Goal: Communication & Community: Ask a question

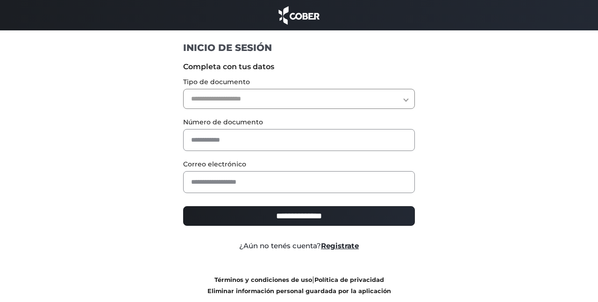
click at [222, 95] on select "**********" at bounding box center [299, 99] width 232 height 20
select select "***"
click at [183, 89] on select "**********" at bounding box center [299, 99] width 232 height 20
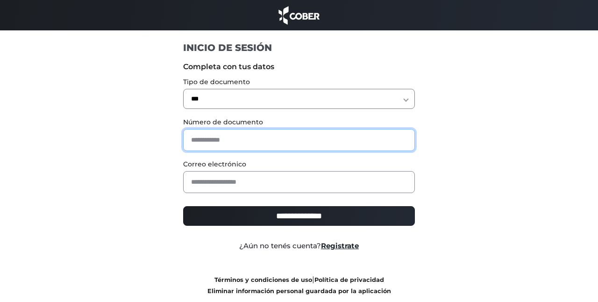
click at [216, 141] on input "text" at bounding box center [299, 140] width 232 height 22
type input "*******"
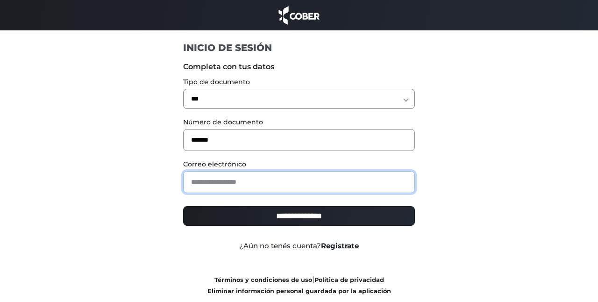
drag, startPoint x: 216, startPoint y: 184, endPoint x: 222, endPoint y: 181, distance: 6.9
click at [216, 183] on input "email" at bounding box center [299, 182] width 232 height 22
type input "**********"
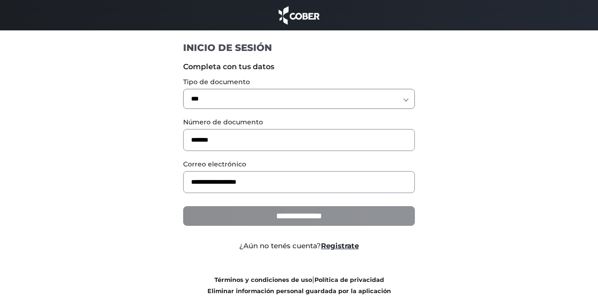
click at [284, 214] on input "**********" at bounding box center [299, 216] width 232 height 20
type input "**********"
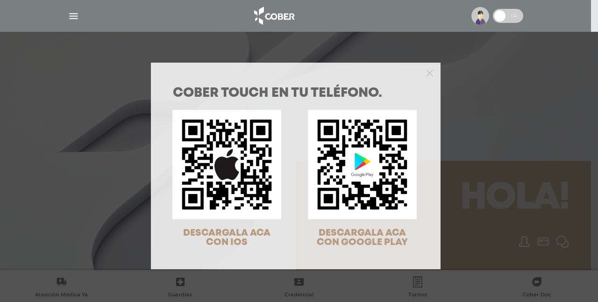
click at [483, 85] on div "COBER TOUCH en tu teléfono. DESCARGALA ACA CON IOS DESCARGALA ACA CON GOOGLE PL…" at bounding box center [299, 151] width 598 height 302
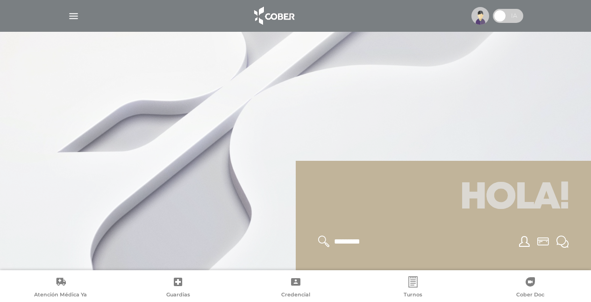
click at [74, 14] on img "button" at bounding box center [74, 16] width 12 height 12
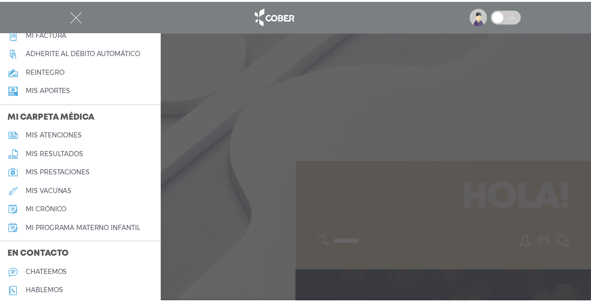
scroll to position [419, 0]
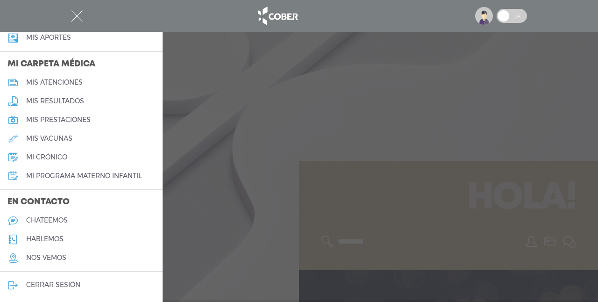
click at [43, 216] on h5 "chateemos" at bounding box center [47, 220] width 42 height 8
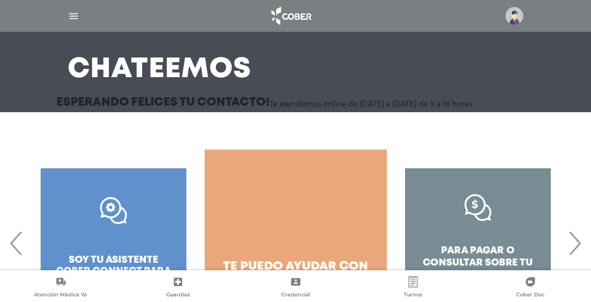
scroll to position [117, 0]
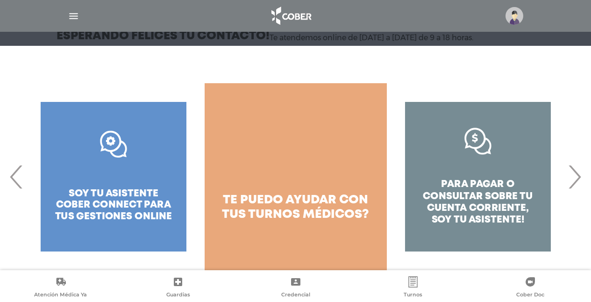
click at [475, 170] on div "para pagar o consultar sobre tu cuenta corriente, soy tu asistente!" at bounding box center [478, 176] width 182 height 187
click at [478, 153] on div "para pagar o consultar sobre tu cuenta corriente, soy tu asistente!" at bounding box center [478, 176] width 182 height 187
click at [481, 145] on div "para pagar o consultar sobre tu cuenta corriente, soy tu asistente!" at bounding box center [478, 176] width 182 height 187
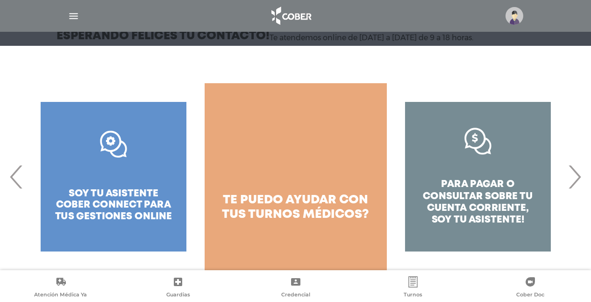
click at [475, 210] on div "para pagar o consultar sobre tu cuenta corriente, soy tu asistente!" at bounding box center [478, 176] width 182 height 187
click at [475, 211] on div "para pagar o consultar sobre tu cuenta corriente, soy tu asistente!" at bounding box center [478, 176] width 182 height 187
click at [476, 215] on div "para pagar o consultar sobre tu cuenta corriente, soy tu asistente!" at bounding box center [478, 176] width 182 height 187
click at [476, 212] on div "para pagar o consultar sobre tu cuenta corriente, soy tu asistente!" at bounding box center [478, 176] width 182 height 187
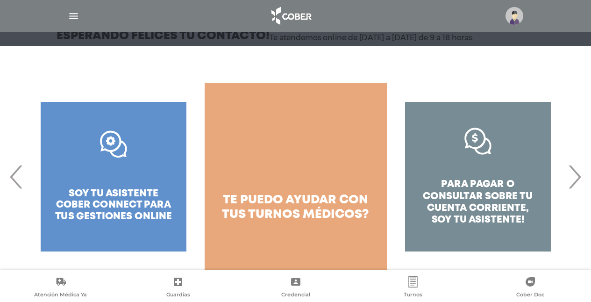
click at [486, 191] on div "para pagar o consultar sobre tu cuenta corriente, soy tu asistente!" at bounding box center [478, 176] width 182 height 187
click at [489, 186] on div "para pagar o consultar sobre tu cuenta corriente, soy tu asistente!" at bounding box center [478, 176] width 182 height 187
click at [488, 185] on div "para pagar o consultar sobre tu cuenta corriente, soy tu asistente!" at bounding box center [478, 176] width 182 height 187
click at [487, 184] on div "para pagar o consultar sobre tu cuenta corriente, soy tu asistente!" at bounding box center [478, 176] width 182 height 187
click at [488, 182] on div "para pagar o consultar sobre tu cuenta corriente, soy tu asistente! quiero ayud…" at bounding box center [569, 176] width 1820 height 187
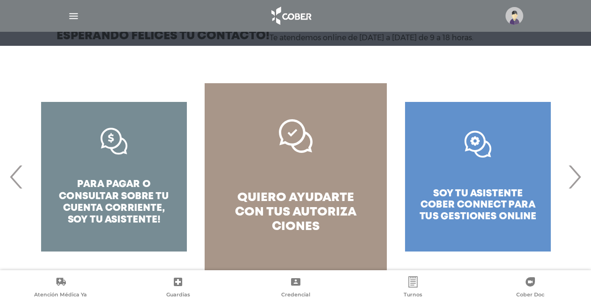
click at [485, 186] on div ".st0{fill:#FFFFFF;} soy tu asistente cober connect para tus gestiones online" at bounding box center [478, 176] width 182 height 187
click at [489, 186] on div ".st0{fill:#FFFFFF;} soy tu asistente cober connect para tus gestiones online" at bounding box center [478, 176] width 182 height 187
click at [490, 185] on div ".st0{fill:#FFFFFF;} soy tu asistente cober connect para tus gestiones online" at bounding box center [478, 176] width 182 height 187
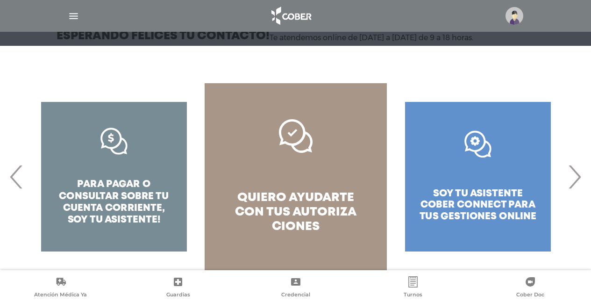
click at [490, 185] on div ".st0{fill:#FFFFFF;} soy tu asistente cober connect para tus gestiones online" at bounding box center [478, 176] width 182 height 187
click at [123, 178] on div "para pagar o consultar sobre tu cuenta corriente, soy tu asistente!" at bounding box center [114, 176] width 182 height 187
click at [124, 179] on div "para pagar o consultar sobre tu cuenta corriente, soy tu asistente!" at bounding box center [114, 176] width 182 height 187
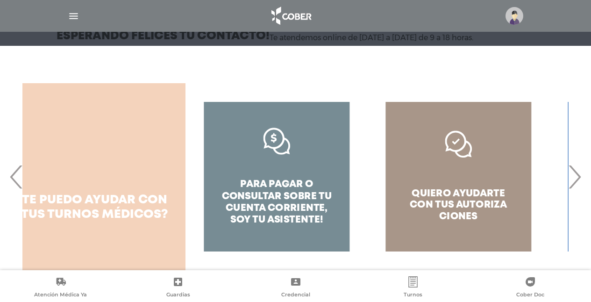
click at [124, 179] on link "te puedo ayudar con tus turnos médicos?" at bounding box center [94, 176] width 182 height 187
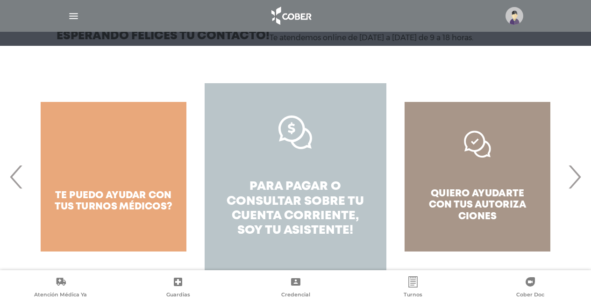
click at [300, 176] on link "para pagar o consultar sobre tu cuenta corriente, soy tu asistente!" at bounding box center [296, 176] width 182 height 187
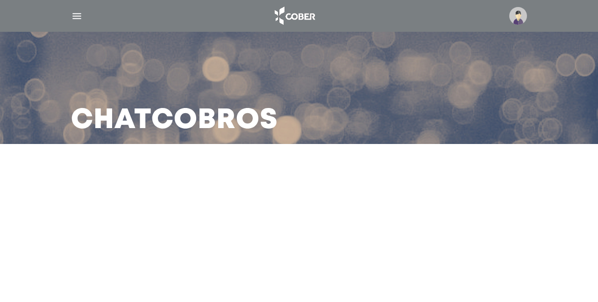
click at [517, 13] on img at bounding box center [518, 16] width 18 height 18
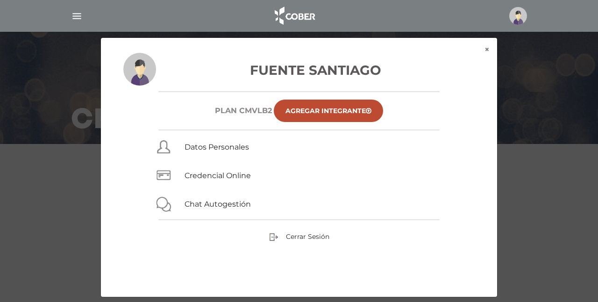
click at [519, 14] on img at bounding box center [518, 16] width 18 height 18
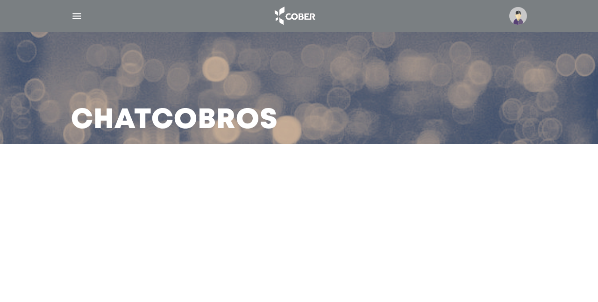
click at [273, 223] on main "Chat Cobros" at bounding box center [299, 151] width 598 height 302
drag, startPoint x: 356, startPoint y: 223, endPoint x: 414, endPoint y: 242, distance: 61.0
click at [360, 221] on main "Chat Cobros" at bounding box center [299, 151] width 598 height 302
click at [156, 108] on h3 "Chat Cobros" at bounding box center [174, 120] width 207 height 24
click at [123, 118] on h3 "Chat Cobros" at bounding box center [174, 120] width 207 height 24
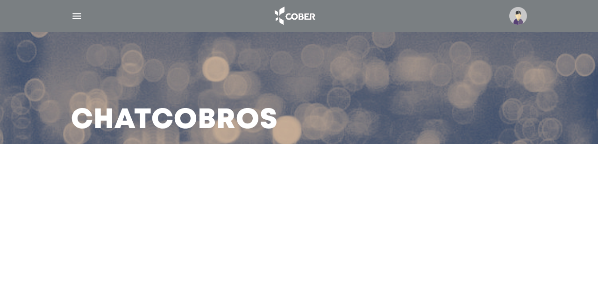
click at [51, 107] on div "Chat Cobros" at bounding box center [299, 72] width 598 height 144
click at [12, 191] on main "Chat Cobros" at bounding box center [299, 151] width 598 height 302
drag, startPoint x: 195, startPoint y: 199, endPoint x: 295, endPoint y: 203, distance: 100.0
click at [195, 199] on main "Chat Cobros" at bounding box center [299, 151] width 598 height 302
click at [302, 202] on main "Chat Cobros" at bounding box center [299, 151] width 598 height 302
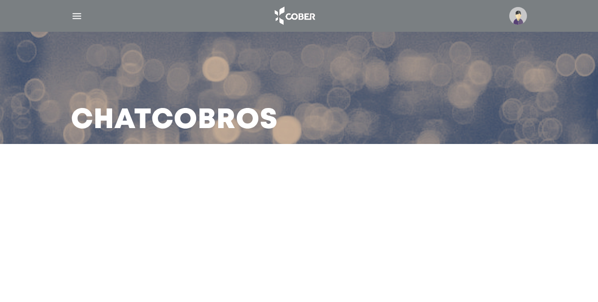
drag, startPoint x: 305, startPoint y: 204, endPoint x: 310, endPoint y: 197, distance: 9.1
click at [305, 204] on main "Chat Cobros" at bounding box center [299, 151] width 598 height 302
drag, startPoint x: 462, startPoint y: 115, endPoint x: 386, endPoint y: 201, distance: 115.1
click at [462, 115] on div "Chat Cobros" at bounding box center [299, 88] width 478 height 112
drag, startPoint x: 344, startPoint y: 235, endPoint x: 305, endPoint y: 260, distance: 46.2
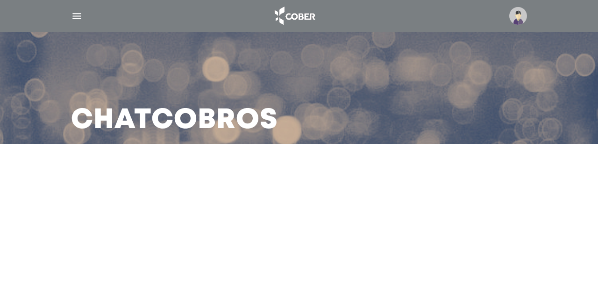
click at [342, 235] on main "Chat Cobros" at bounding box center [299, 151] width 598 height 302
click at [282, 260] on main "Chat Cobros" at bounding box center [299, 151] width 598 height 302
click at [313, 242] on main "Chat Cobros" at bounding box center [299, 151] width 598 height 302
